Goal: Submit feedback/report problem

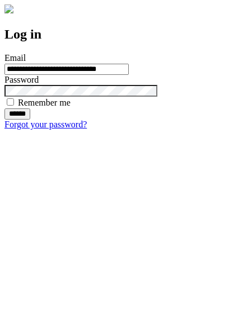
click at [30, 120] on input "******" at bounding box center [17, 113] width 26 height 11
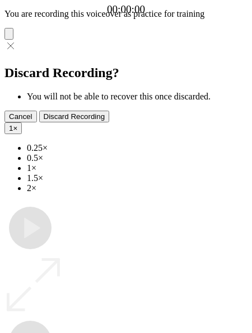
type input "**********"
